Goal: Go to known website: Go to known website

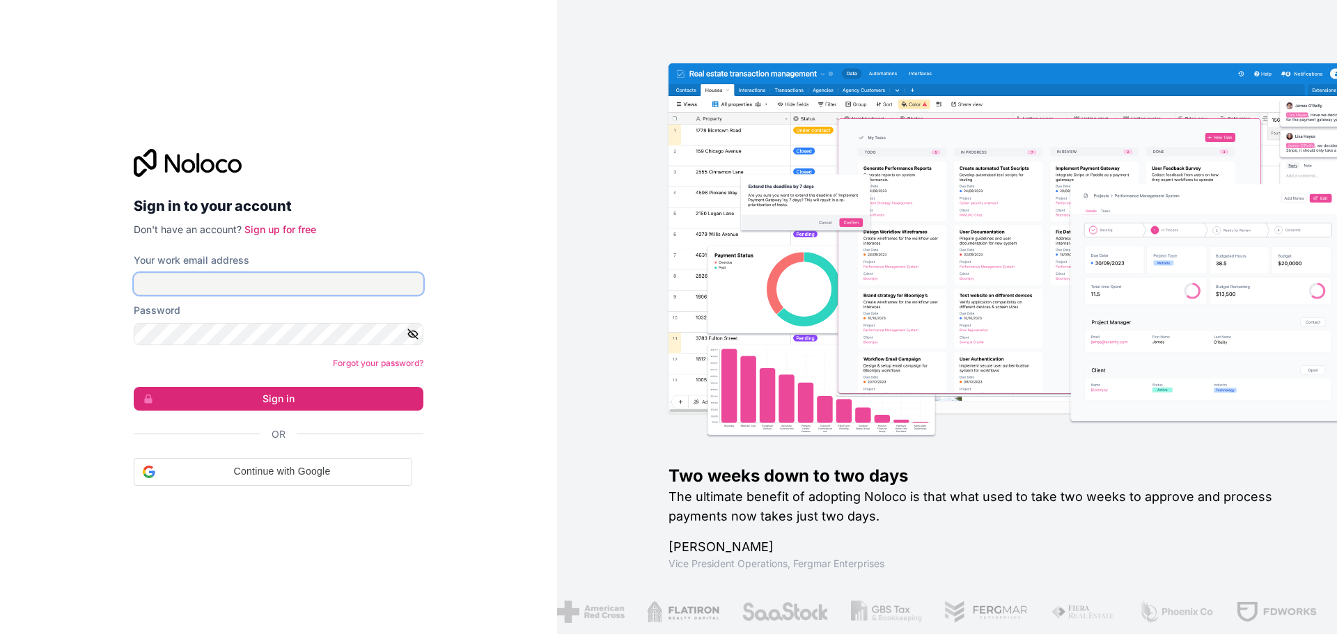
click at [264, 280] on input "Your work email address" at bounding box center [279, 284] width 290 height 22
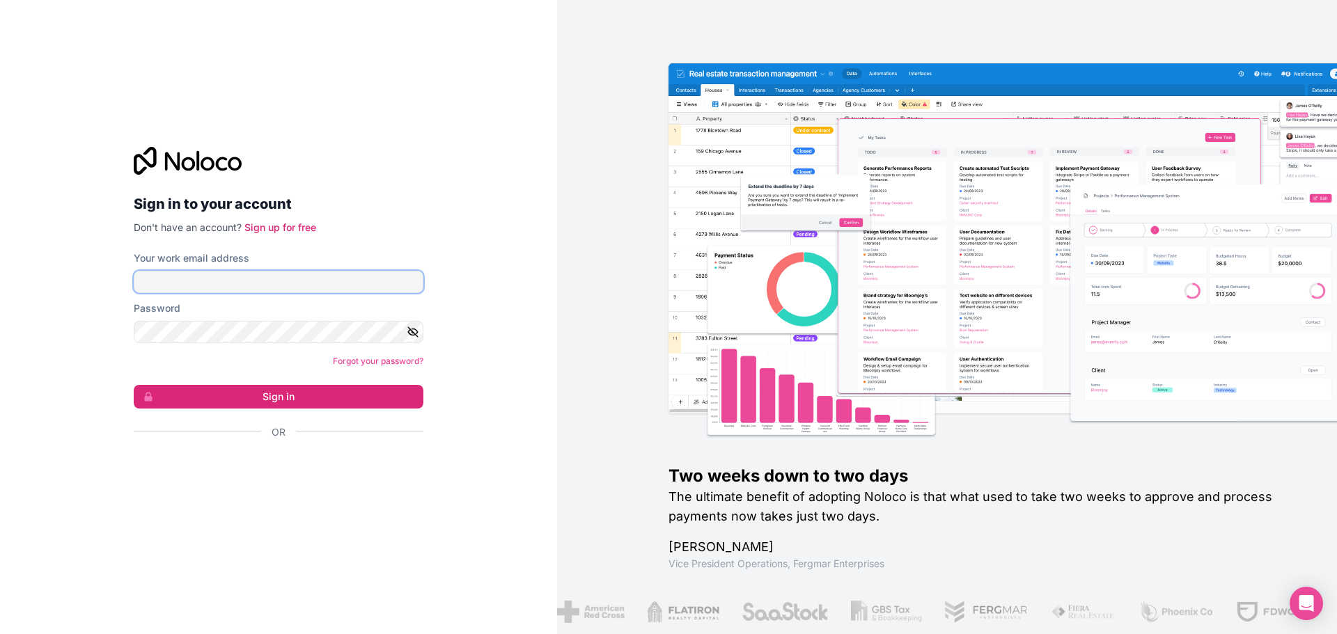
type input "[PERSON_NAME][EMAIL_ADDRESS][DOMAIN_NAME]"
click at [301, 391] on button "Sign in" at bounding box center [279, 397] width 290 height 24
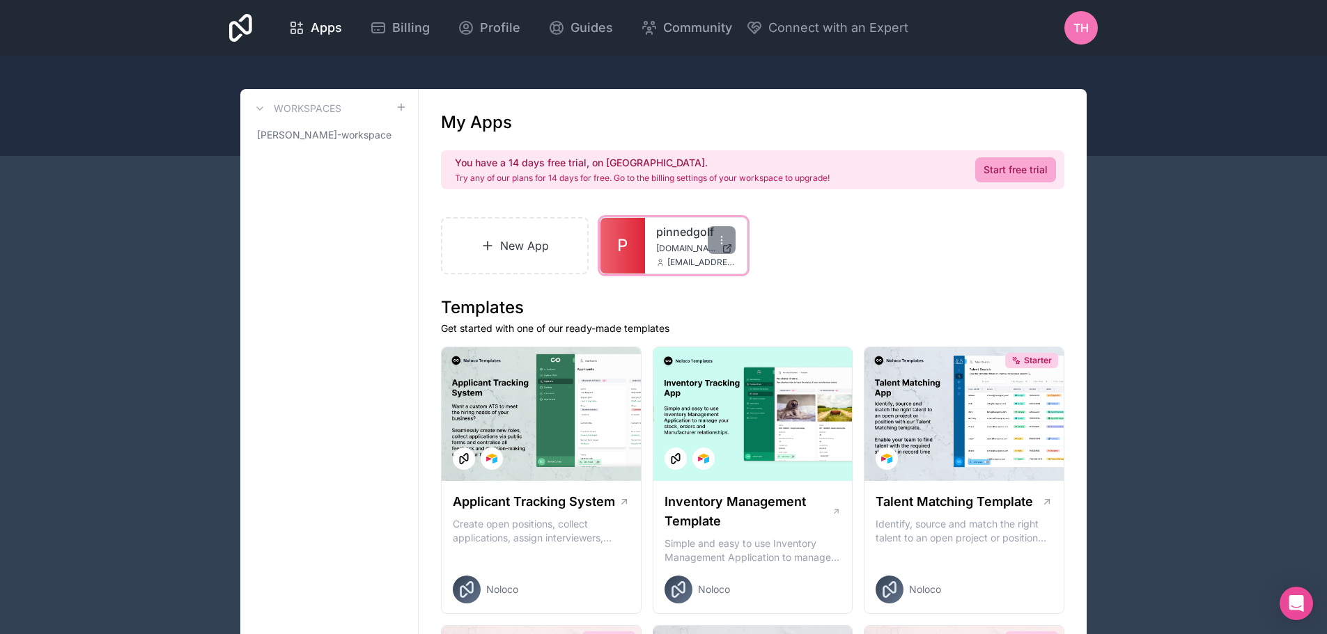
click at [648, 225] on div "pinnedgolf [DOMAIN_NAME] [EMAIL_ADDRESS][DOMAIN_NAME]" at bounding box center [696, 246] width 102 height 56
click at [671, 234] on link "pinnedgolf" at bounding box center [695, 232] width 79 height 17
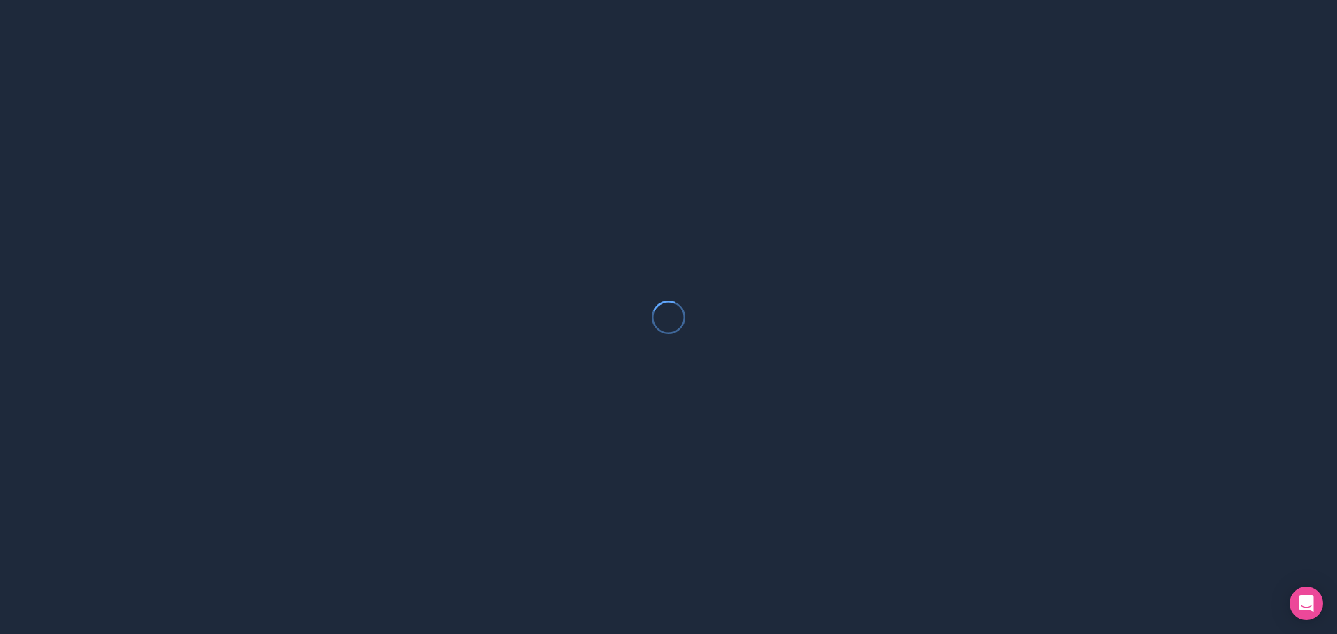
click at [671, 234] on div at bounding box center [668, 317] width 1337 height 634
